Goal: Obtain resource: Obtain resource

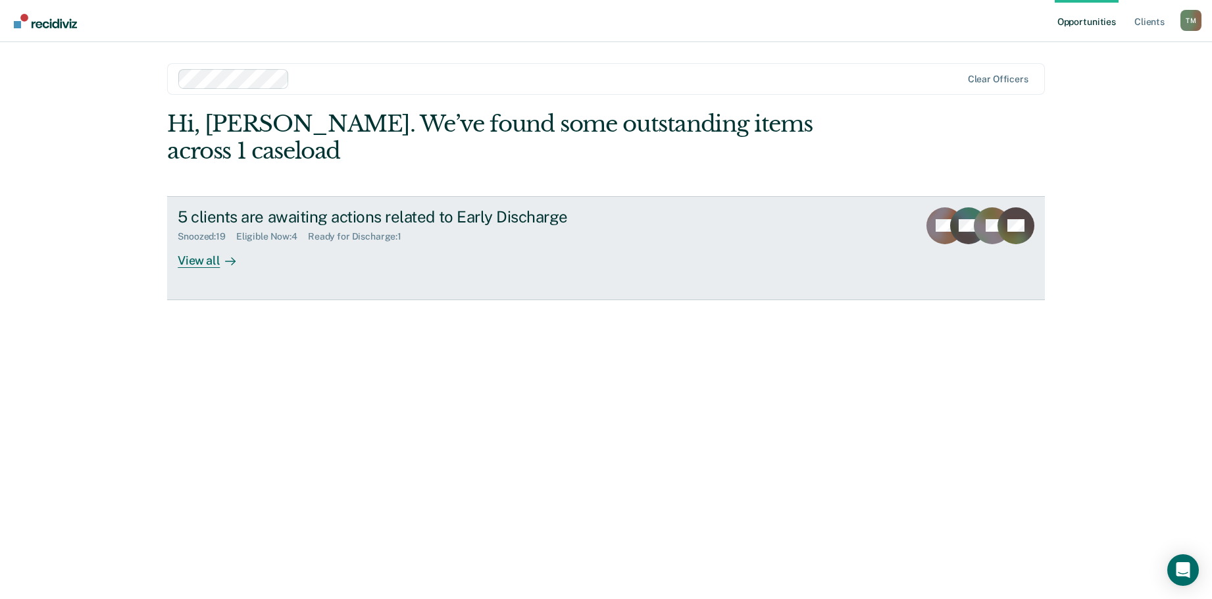
click at [367, 235] on div "Ready for Discharge : 1" at bounding box center [360, 236] width 104 height 11
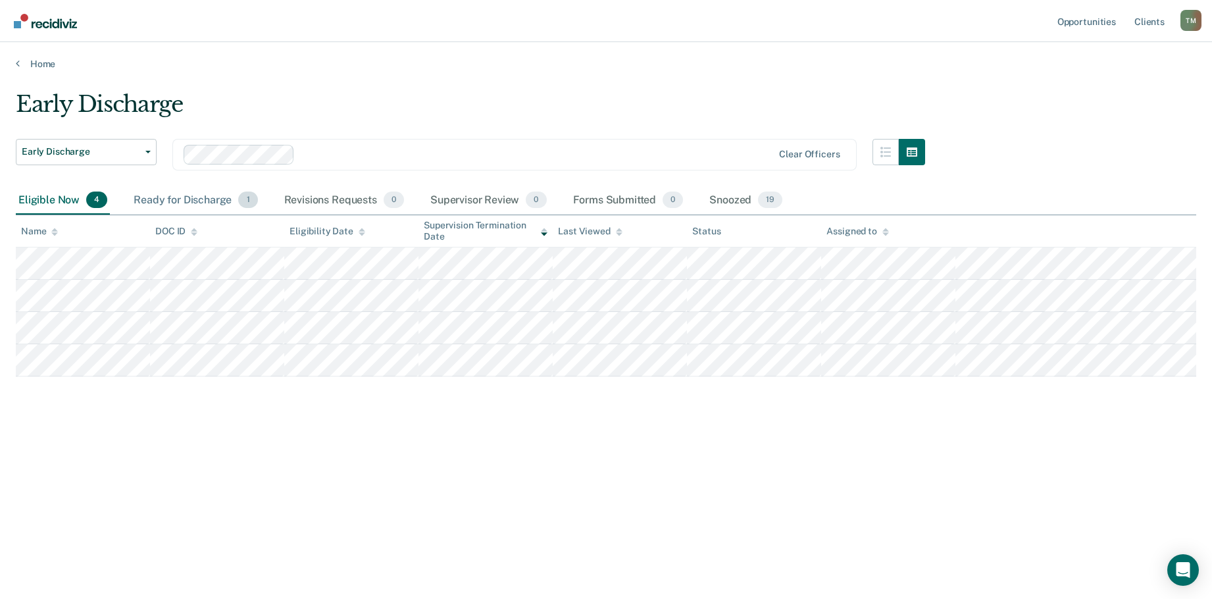
click at [164, 200] on div "Ready for Discharge 1" at bounding box center [195, 200] width 129 height 29
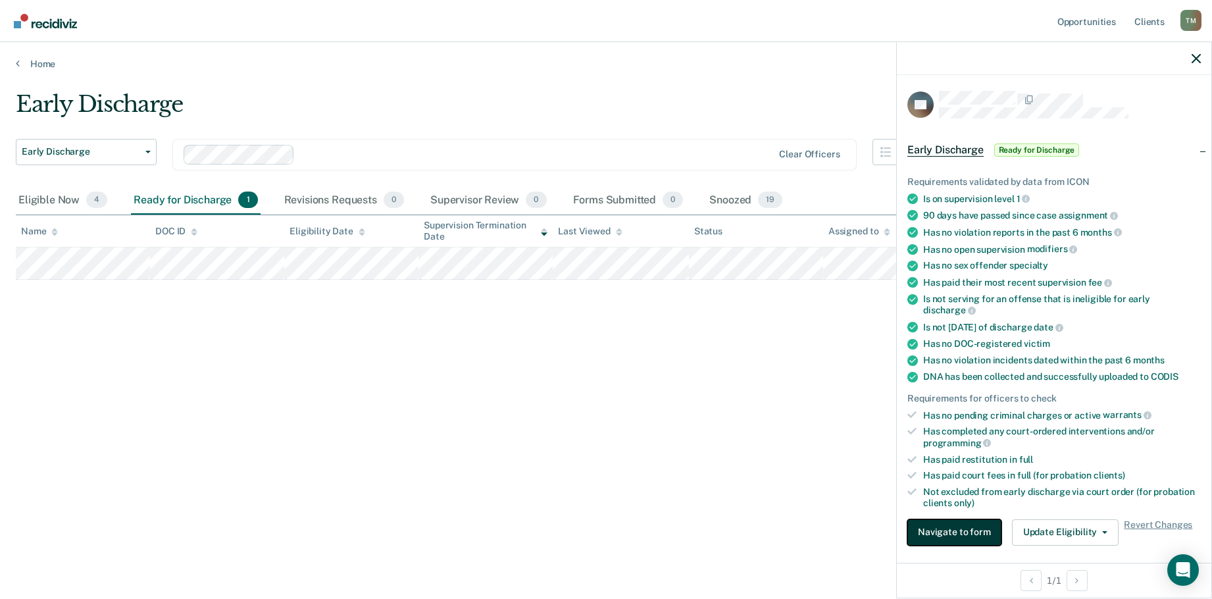
click at [957, 529] on button "Navigate to form" at bounding box center [954, 532] width 94 height 26
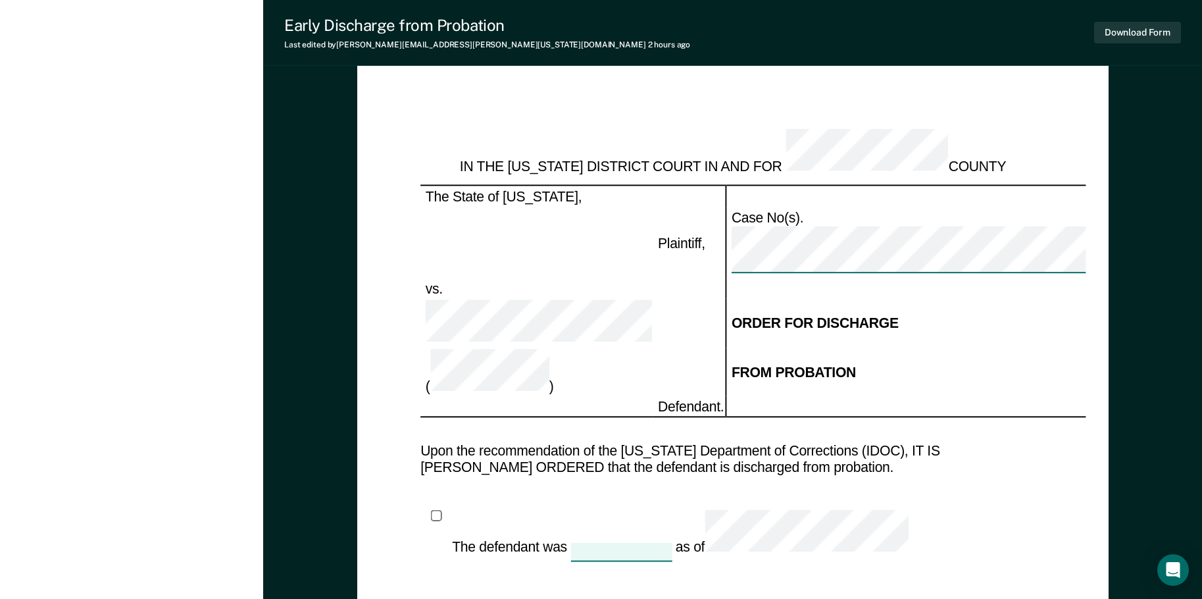
scroll to position [1249, 0]
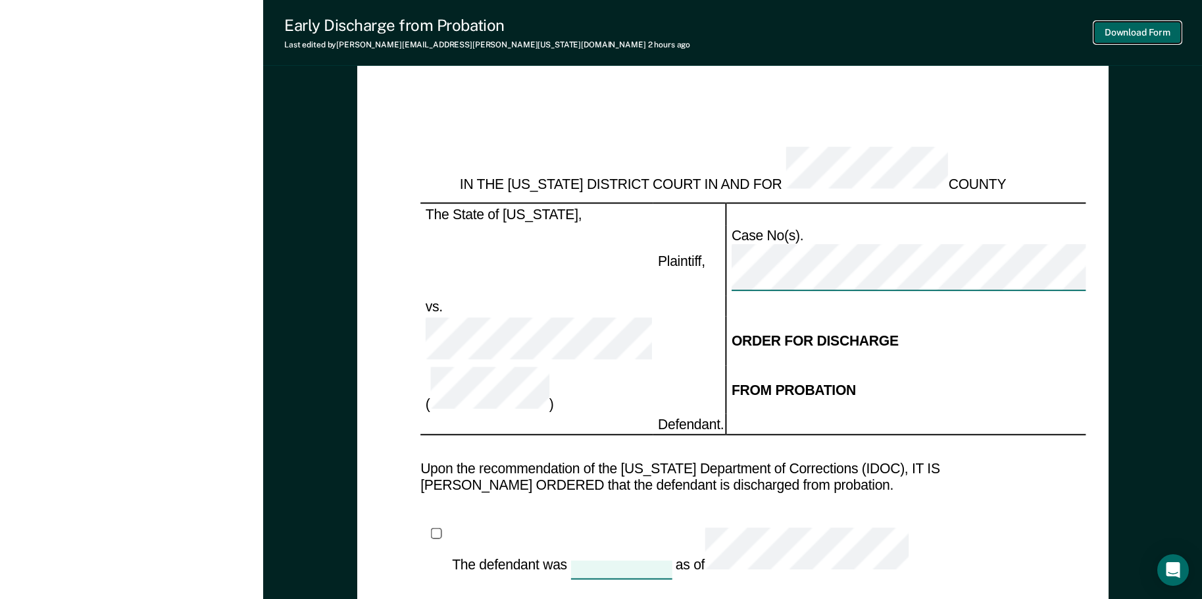
click at [1133, 32] on button "Download Form" at bounding box center [1137, 33] width 87 height 22
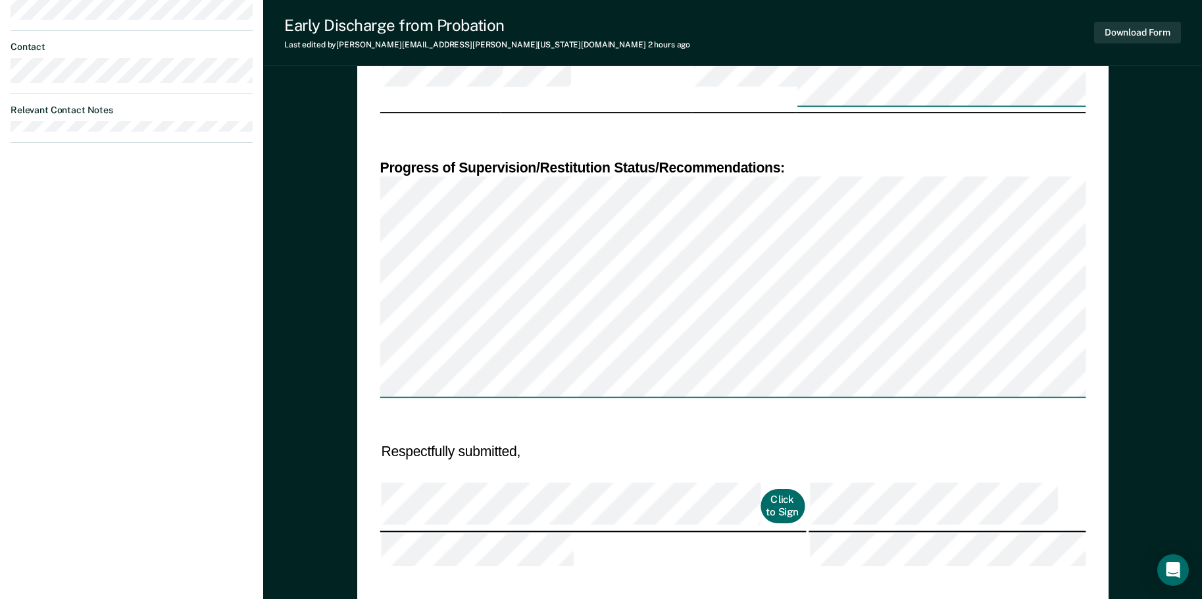
scroll to position [722, 0]
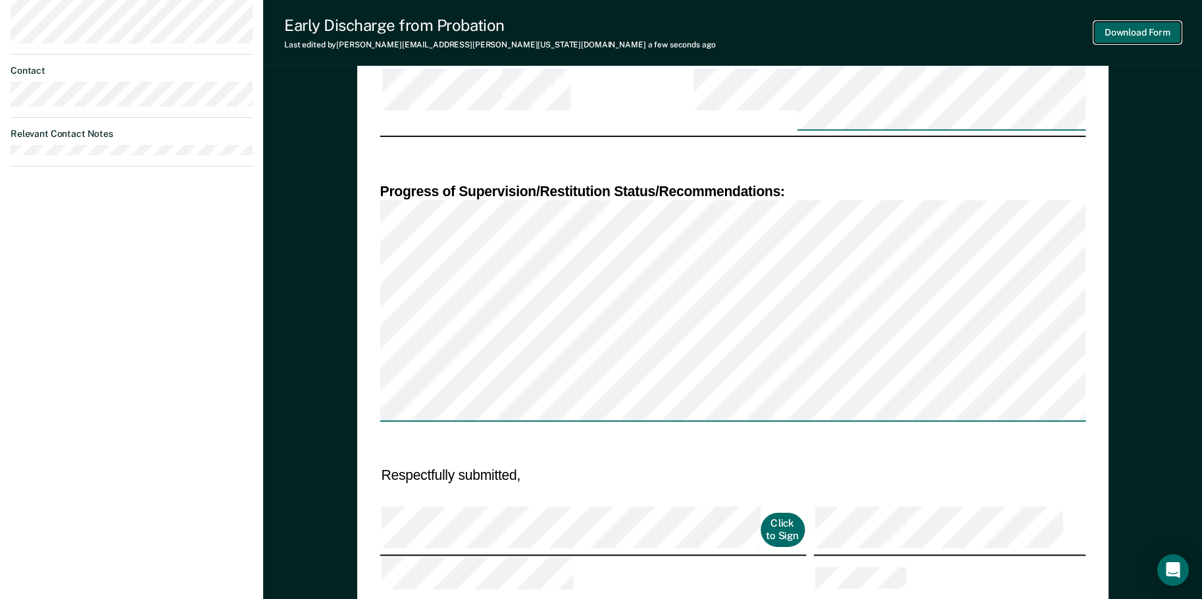
click at [1148, 27] on button "Download Form" at bounding box center [1137, 33] width 87 height 22
type textarea "x"
click at [1147, 32] on button "Download Form" at bounding box center [1137, 33] width 87 height 22
